Goal: Information Seeking & Learning: Learn about a topic

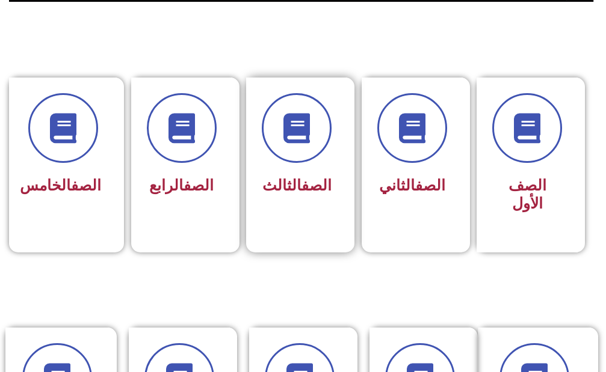
scroll to position [301, 0]
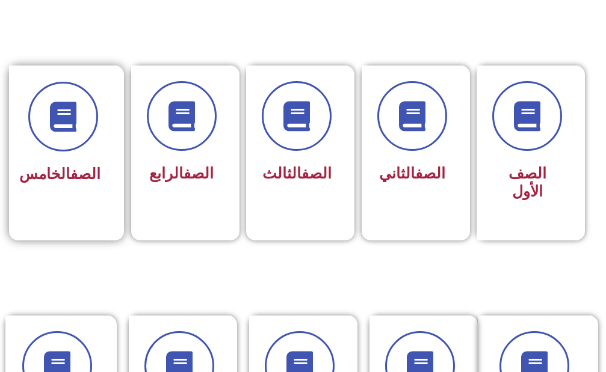
click at [60, 183] on span "الصف الخامس" at bounding box center [59, 173] width 81 height 17
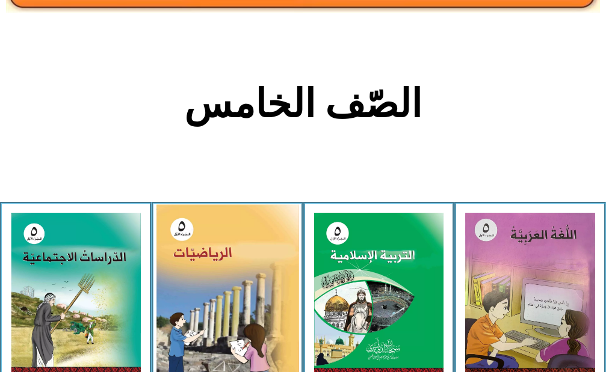
scroll to position [241, 0]
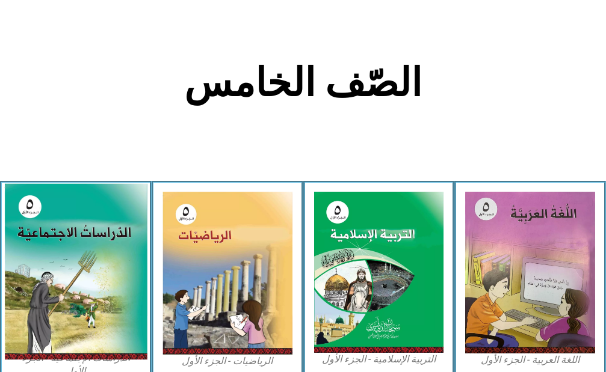
click at [77, 265] on img at bounding box center [75, 271] width 143 height 176
click at [10, 242] on img at bounding box center [75, 271] width 143 height 176
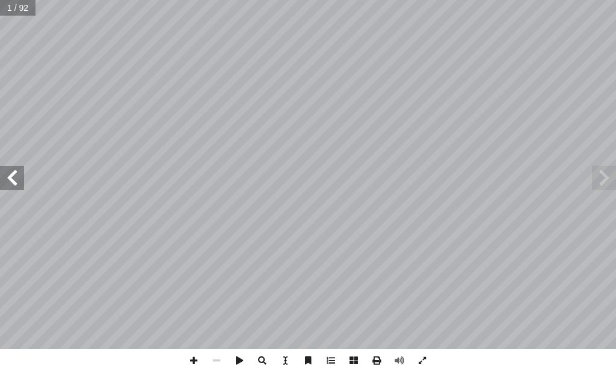
click at [17, 189] on div ". [PERSON_NAME][DATE] أ � برة � [PERSON_NAME] أ � . أ � ) ً قا ّ د. [PERSON_NAM…" at bounding box center [308, 175] width 616 height 350
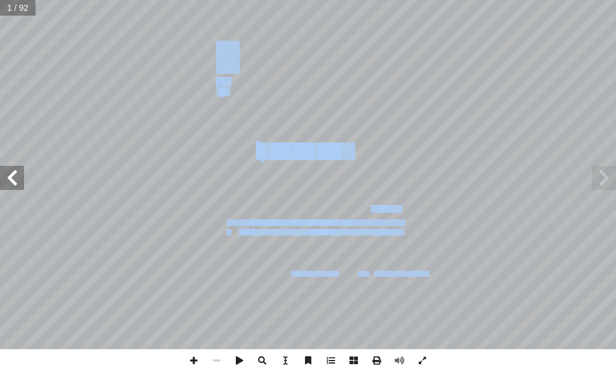
click at [18, 189] on span at bounding box center [12, 178] width 24 height 24
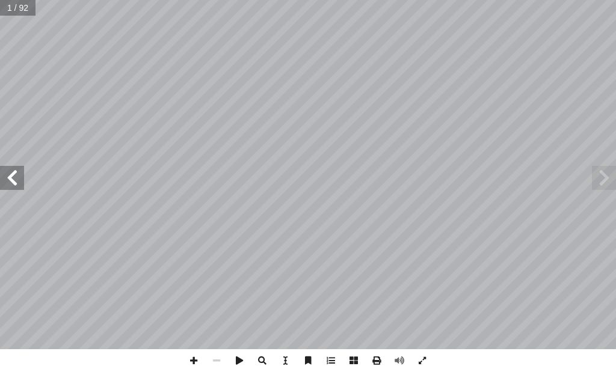
click at [19, 176] on span at bounding box center [12, 178] width 24 height 24
click at [19, 177] on span at bounding box center [12, 178] width 24 height 24
click at [17, 181] on span at bounding box center [12, 178] width 24 height 24
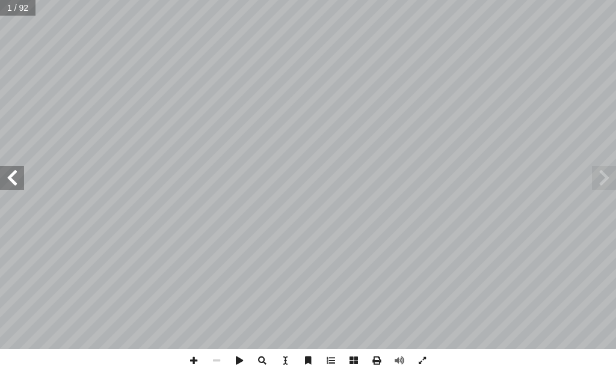
click at [17, 183] on span at bounding box center [12, 178] width 24 height 24
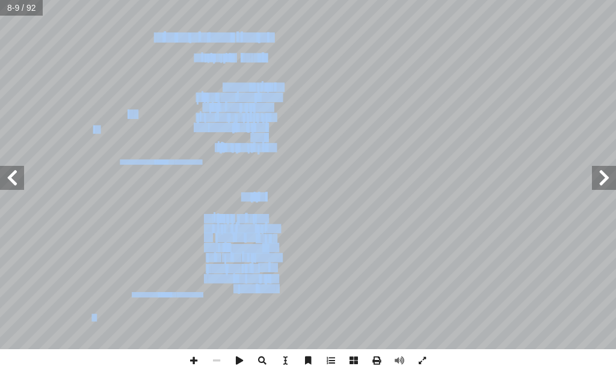
click at [6, 176] on span at bounding box center [12, 178] width 24 height 24
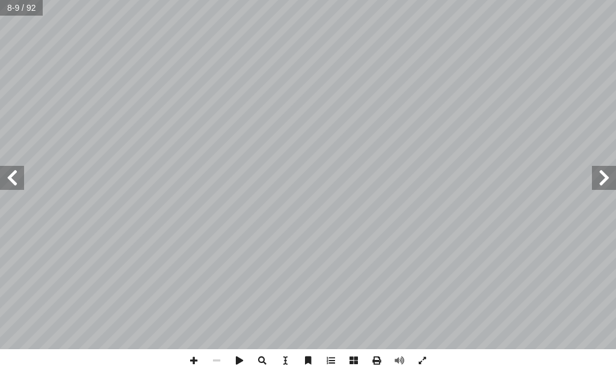
click at [6, 177] on span at bounding box center [12, 178] width 24 height 24
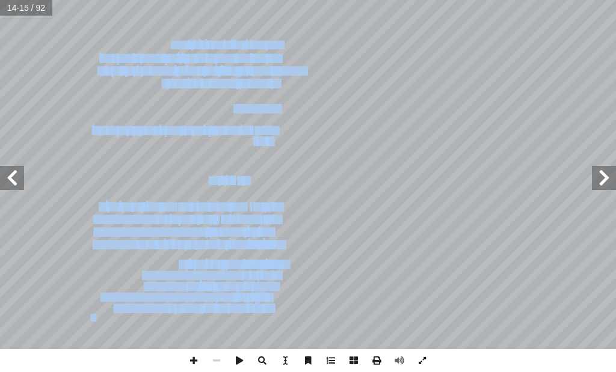
click at [4, 173] on span at bounding box center [12, 178] width 24 height 24
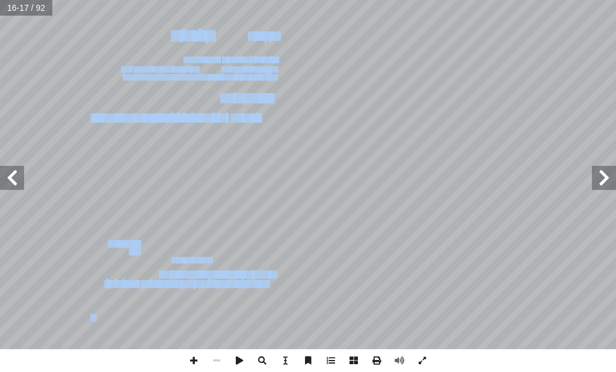
click at [4, 173] on span at bounding box center [12, 178] width 24 height 24
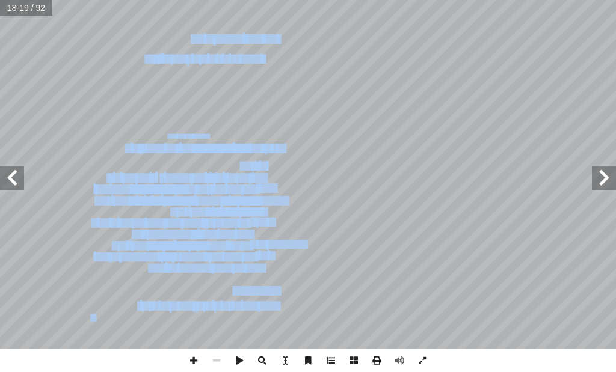
click at [4, 173] on span at bounding box center [12, 178] width 24 height 24
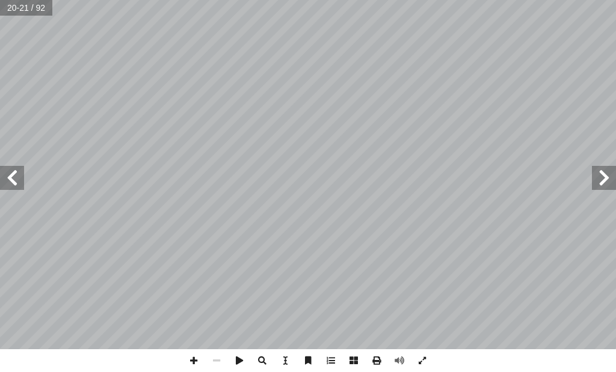
click at [0, 170] on span at bounding box center [12, 178] width 24 height 24
click at [0, 166] on span at bounding box center [12, 178] width 24 height 24
drag, startPoint x: 186, startPoint y: 360, endPoint x: 181, endPoint y: 357, distance: 6.2
click at [185, 357] on span at bounding box center [193, 361] width 23 height 23
click at [189, 365] on span at bounding box center [193, 361] width 23 height 23
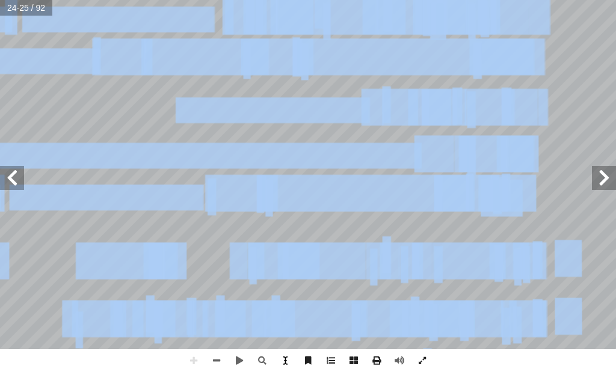
click at [283, 350] on div "٢٠ ت: ْ م َّ ل َ ع َ ت ْ ن أ ا َ د ْ ع َ ب : َ تي آ ل� � َ ل ْ ك َّ لش � ُ ل ِ …" at bounding box center [308, 186] width 616 height 372
click at [208, 359] on span at bounding box center [216, 361] width 23 height 23
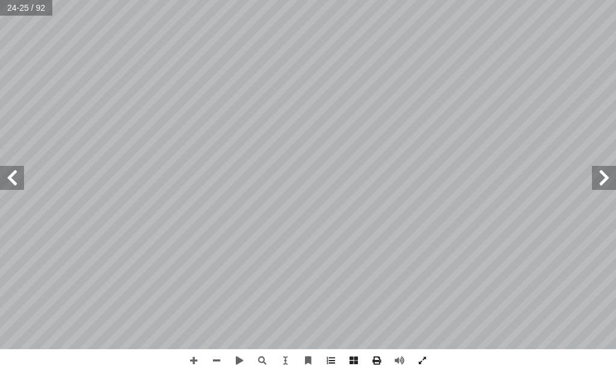
click at [327, 0] on html "الصفحة الرئيسية الصف الأول الصف الثاني الصف الثالث الصف الرابع الصف الخامس الصف…" at bounding box center [308, 40] width 616 height 81
click at [11, 176] on span at bounding box center [12, 178] width 24 height 24
click at [605, 175] on span at bounding box center [604, 178] width 24 height 24
click at [615, 81] on html "الصفحة الرئيسية الصف الأول الصف الثاني الصف الثالث الصف الرابع الصف الخامس الصف…" at bounding box center [308, 40] width 616 height 81
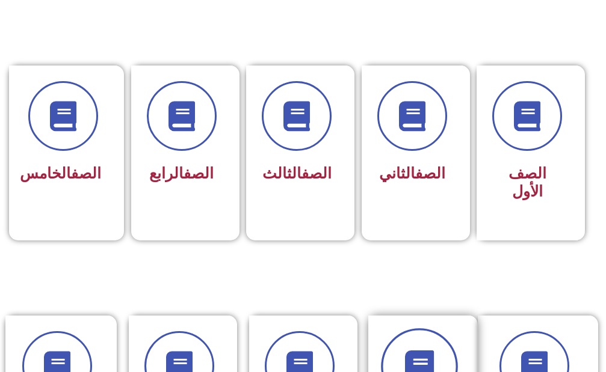
scroll to position [361, 0]
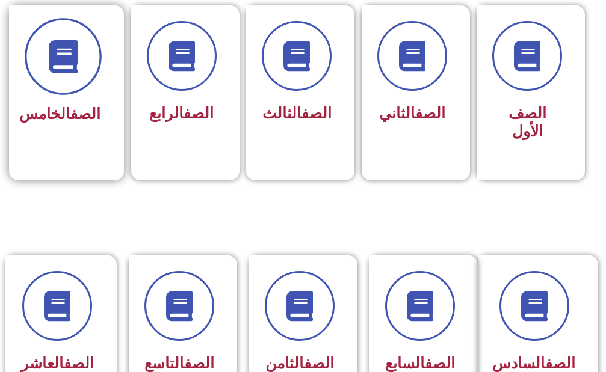
drag, startPoint x: 89, startPoint y: 61, endPoint x: 80, endPoint y: 72, distance: 14.1
click at [84, 62] on span at bounding box center [63, 56] width 77 height 77
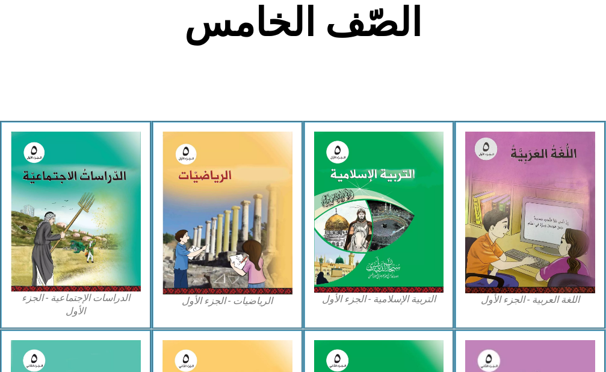
scroll to position [361, 0]
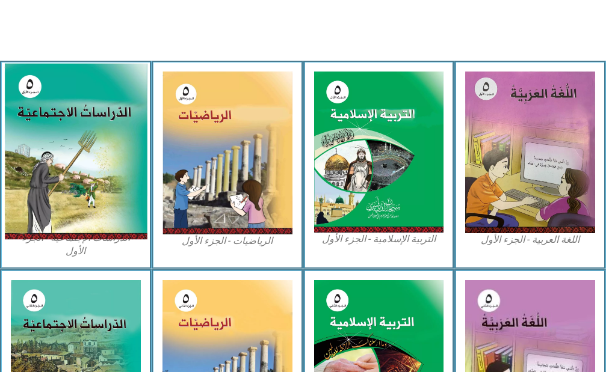
click at [86, 135] on img at bounding box center [75, 151] width 143 height 176
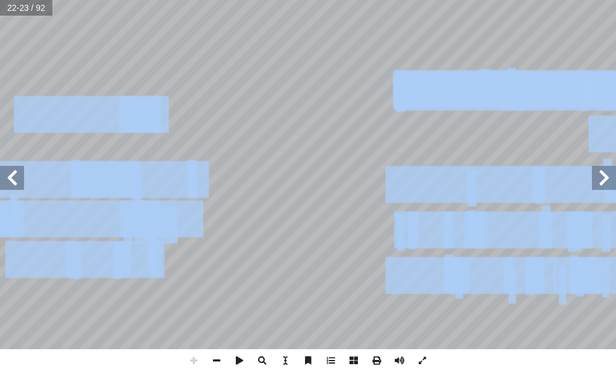
click at [8, 188] on span at bounding box center [12, 178] width 24 height 24
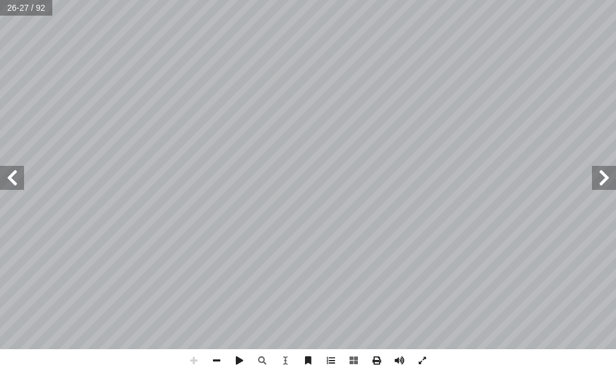
click at [5, 174] on span at bounding box center [12, 178] width 24 height 24
click at [212, 363] on span at bounding box center [216, 361] width 23 height 23
click at [212, 364] on span at bounding box center [216, 361] width 23 height 23
click at [212, 368] on span at bounding box center [216, 361] width 23 height 23
click at [602, 185] on span at bounding box center [604, 178] width 24 height 24
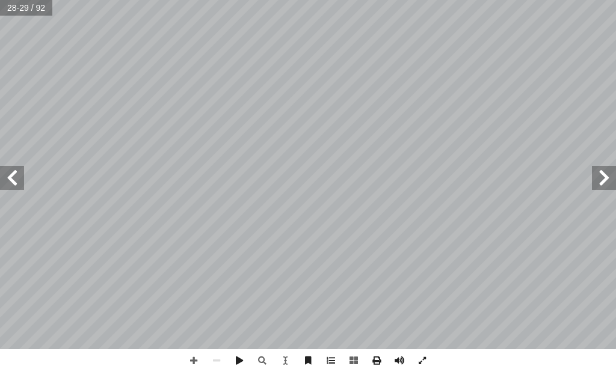
click at [602, 188] on span at bounding box center [604, 178] width 24 height 24
click at [199, 359] on span at bounding box center [193, 361] width 23 height 23
click at [194, 362] on span at bounding box center [193, 361] width 23 height 23
click at [2, 179] on span at bounding box center [12, 178] width 24 height 24
click at [304, 129] on div "٢٠ ت: ْ م َّ ل َ ع َ ت ْ ن أ ا َ د ْ ع َ ب : َ تي آ ل� � َ ل ْ ك َّ لش � ُ ل ِ …" at bounding box center [308, 186] width 616 height 372
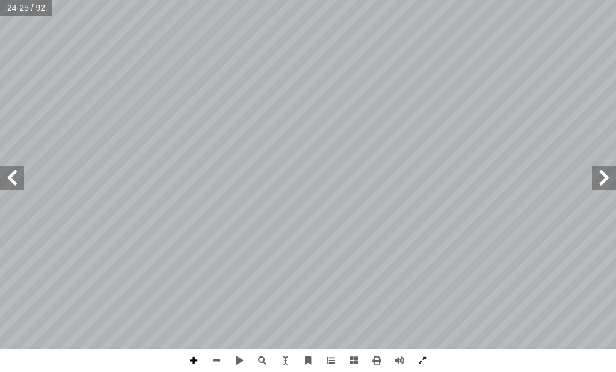
click at [191, 354] on span at bounding box center [193, 361] width 23 height 23
click at [214, 362] on span at bounding box center [216, 361] width 23 height 23
click at [197, 361] on span at bounding box center [193, 361] width 23 height 23
click at [213, 359] on span at bounding box center [216, 361] width 23 height 23
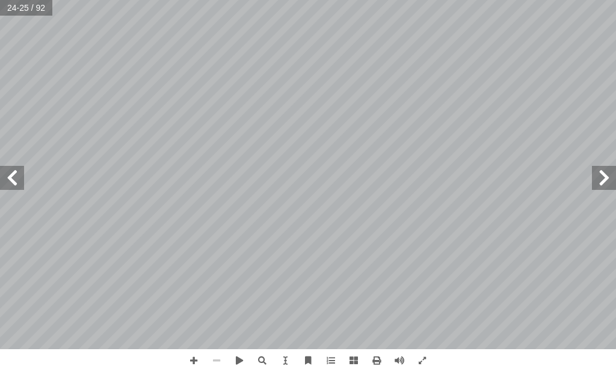
click at [213, 359] on span at bounding box center [216, 361] width 23 height 23
click at [193, 356] on span at bounding box center [193, 361] width 23 height 23
click at [196, 353] on span at bounding box center [193, 361] width 23 height 23
click at [221, 357] on span at bounding box center [216, 361] width 23 height 23
click at [190, 356] on span at bounding box center [193, 361] width 23 height 23
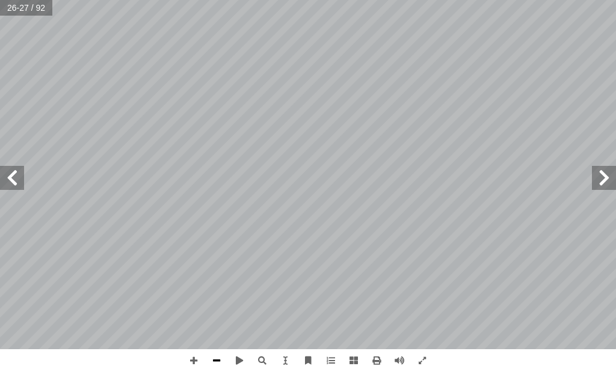
drag, startPoint x: 220, startPoint y: 356, endPoint x: 220, endPoint y: 350, distance: 6.6
click at [220, 355] on span at bounding box center [216, 361] width 23 height 23
click at [0, 0] on html "الصفحة الرئيسية الصف الأول الصف الثاني الصف الثالث الصف الرابع الصف الخامس الصف…" at bounding box center [308, 40] width 616 height 81
click at [194, 357] on span at bounding box center [193, 361] width 23 height 23
click at [607, 174] on span at bounding box center [604, 178] width 24 height 24
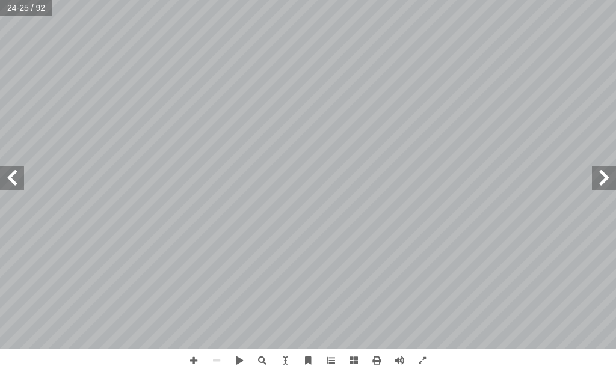
drag, startPoint x: 3, startPoint y: 173, endPoint x: 15, endPoint y: 173, distance: 12.0
click at [5, 173] on span at bounding box center [12, 178] width 24 height 24
click at [193, 349] on div "٢٢ رض: أ على ال� ِ ة � الحي ُ ت � م ِّ و َ ق ُ م رض أ على ال� ِ ة � الحي ُ ت � …" at bounding box center [308, 186] width 616 height 372
drag, startPoint x: 196, startPoint y: 358, endPoint x: 207, endPoint y: 350, distance: 13.8
click at [200, 354] on span at bounding box center [193, 361] width 23 height 23
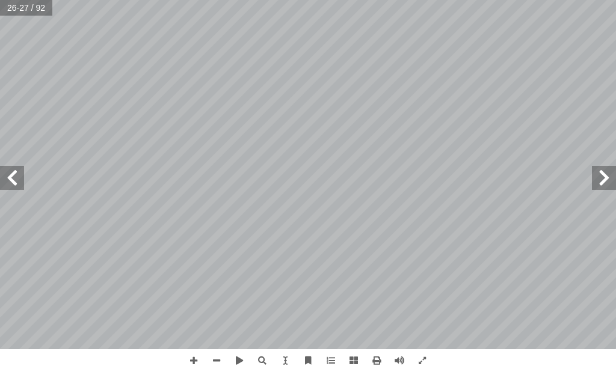
click at [158, 81] on html "الصفحة الرئيسية الصف الأول الصف الثاني الصف الثالث الصف الرابع الصف الخامس الصف…" at bounding box center [308, 40] width 616 height 81
click at [606, 175] on span at bounding box center [604, 178] width 24 height 24
click at [9, 177] on span at bounding box center [12, 178] width 24 height 24
click at [196, 358] on span at bounding box center [193, 361] width 23 height 23
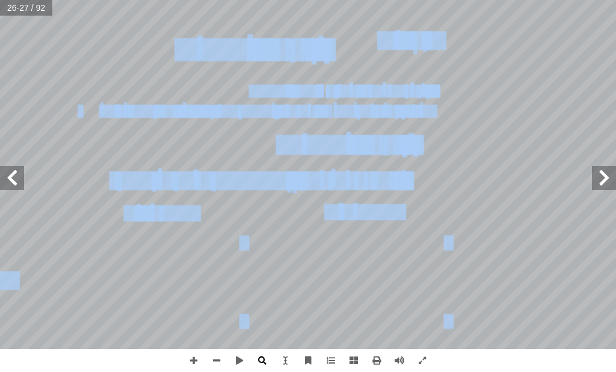
click at [260, 350] on div "٢٢ رض: أ على ال� ِ ة � الحي ُ ت � م ِّ و َ ق ُ م رض أ على ال� ِ ة � الحي ُ ت � …" at bounding box center [308, 186] width 616 height 372
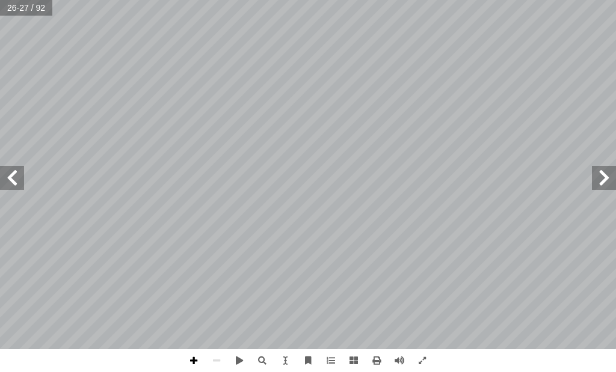
click at [194, 365] on span at bounding box center [193, 361] width 23 height 23
click at [45, 81] on html "الصفحة الرئيسية الصف الأول الصف الثاني الصف الثالث الصف الرابع الصف الخامس الصف…" at bounding box center [308, 40] width 616 height 81
click at [597, 188] on span at bounding box center [604, 178] width 24 height 24
click at [599, 185] on span at bounding box center [604, 178] width 24 height 24
click at [16, 186] on span at bounding box center [12, 178] width 24 height 24
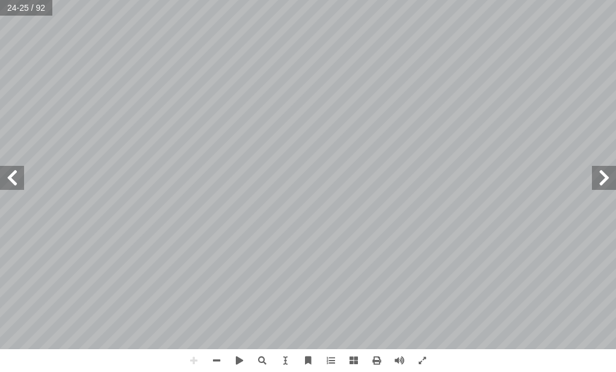
click at [16, 180] on span at bounding box center [12, 178] width 24 height 24
click at [215, 359] on span at bounding box center [216, 361] width 23 height 23
